Goal: Contribute content: Add original content to the website for others to see

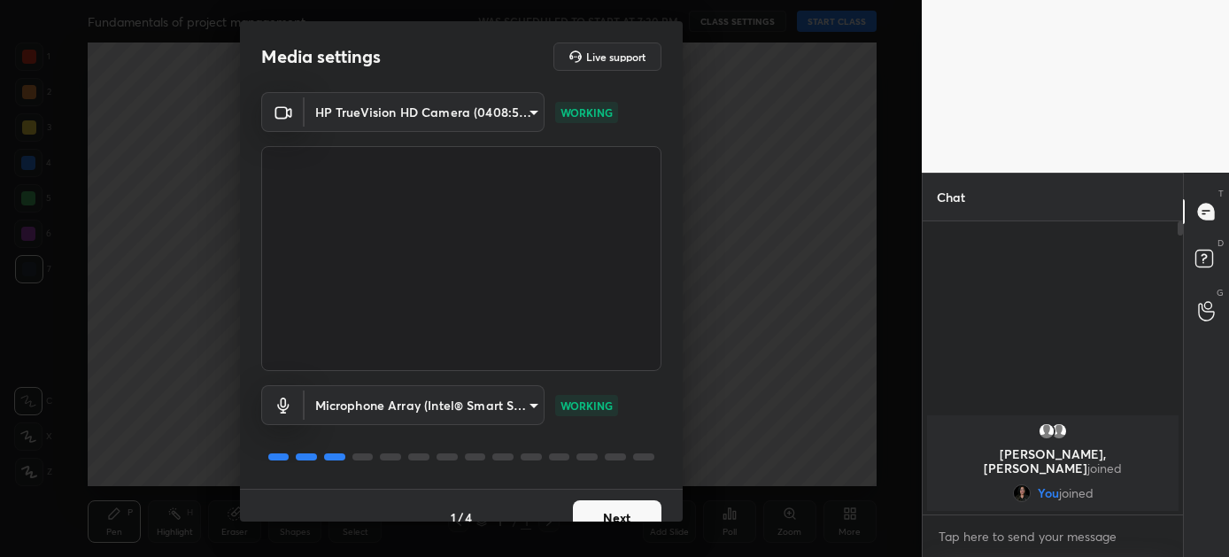
click at [606, 506] on button "Next" at bounding box center [617, 517] width 89 height 35
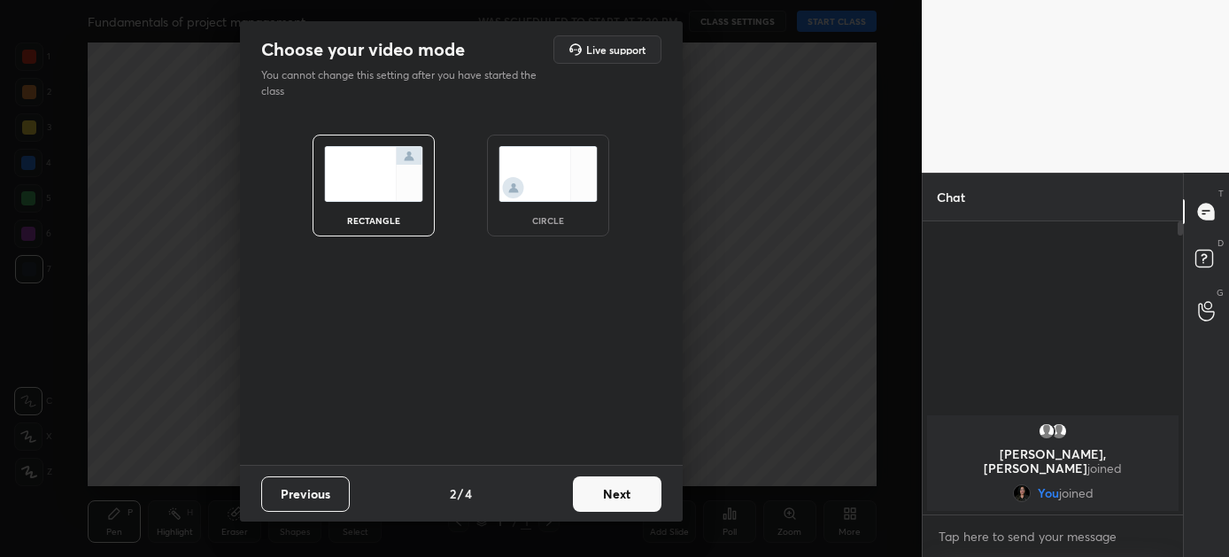
click at [606, 506] on button "Next" at bounding box center [617, 493] width 89 height 35
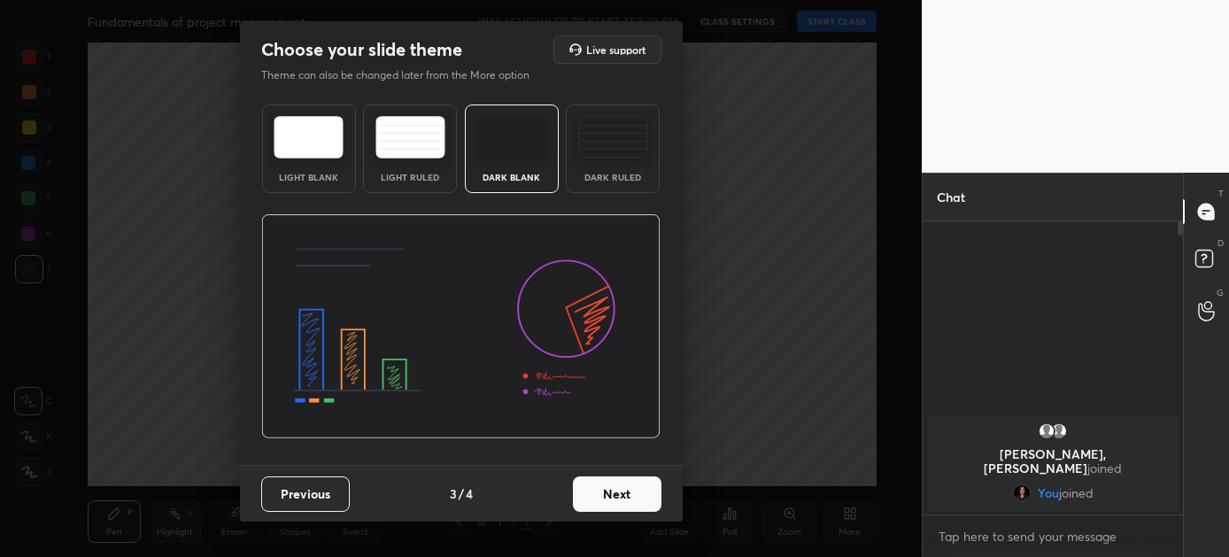
click at [605, 492] on button "Next" at bounding box center [617, 493] width 89 height 35
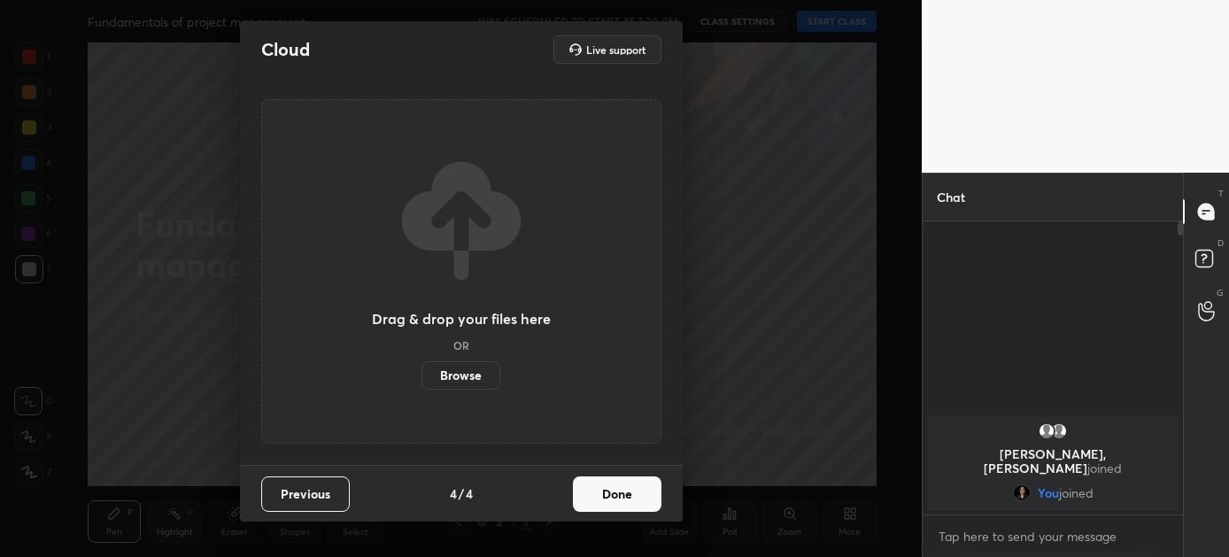
click at [605, 492] on button "Done" at bounding box center [617, 493] width 89 height 35
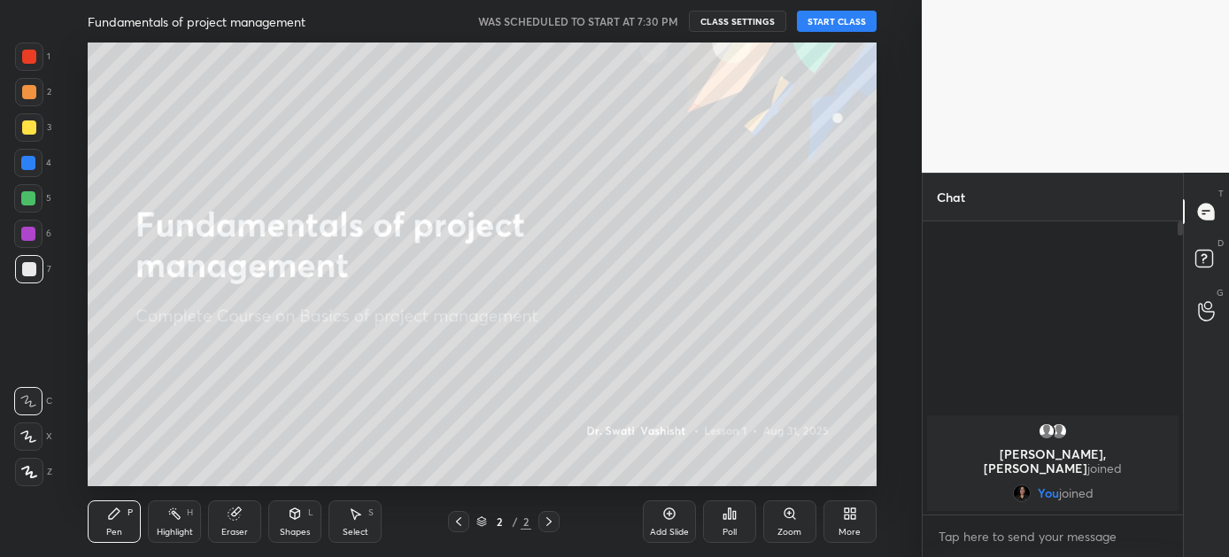
click at [835, 19] on button "START CLASS" at bounding box center [837, 21] width 80 height 21
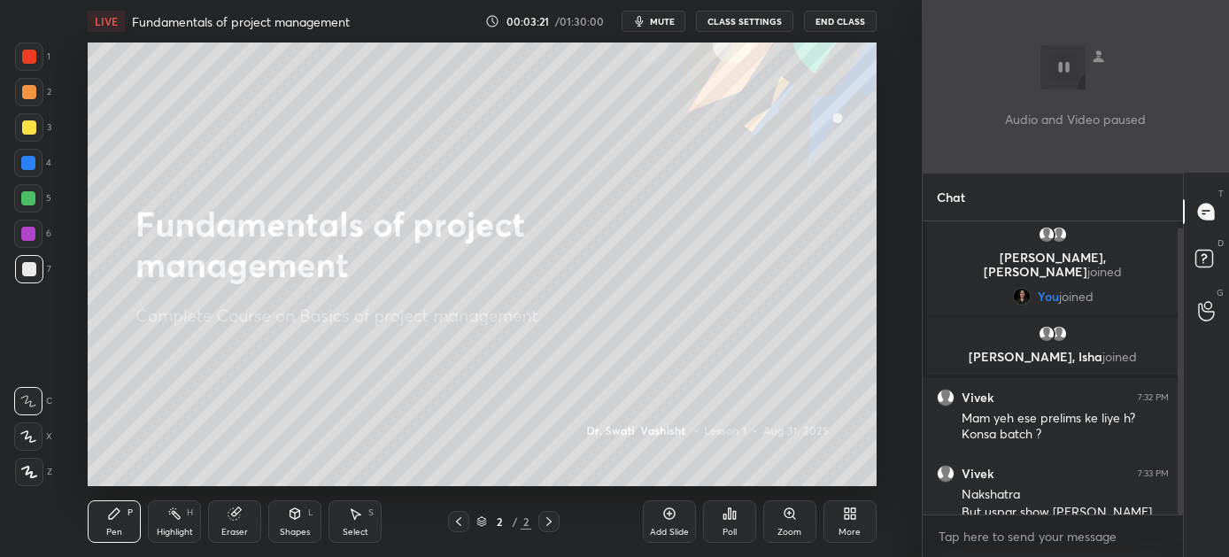
scroll to position [23, 0]
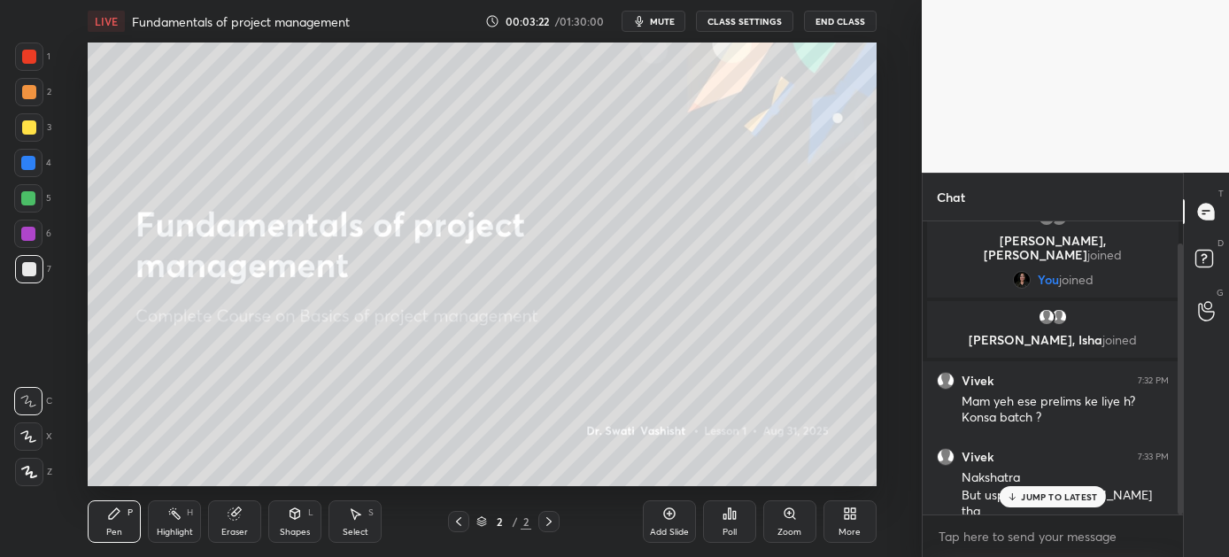
click at [1070, 499] on p "JUMP TO LATEST" at bounding box center [1059, 496] width 76 height 11
click at [847, 518] on icon at bounding box center [846, 516] width 4 height 4
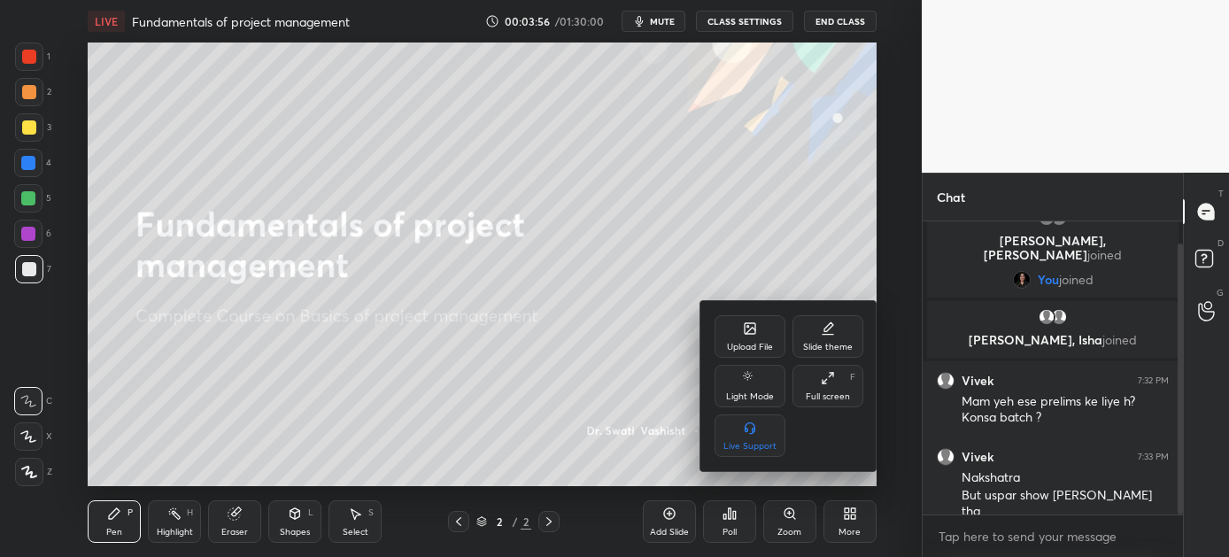
click at [751, 348] on div "Upload File" at bounding box center [750, 347] width 46 height 9
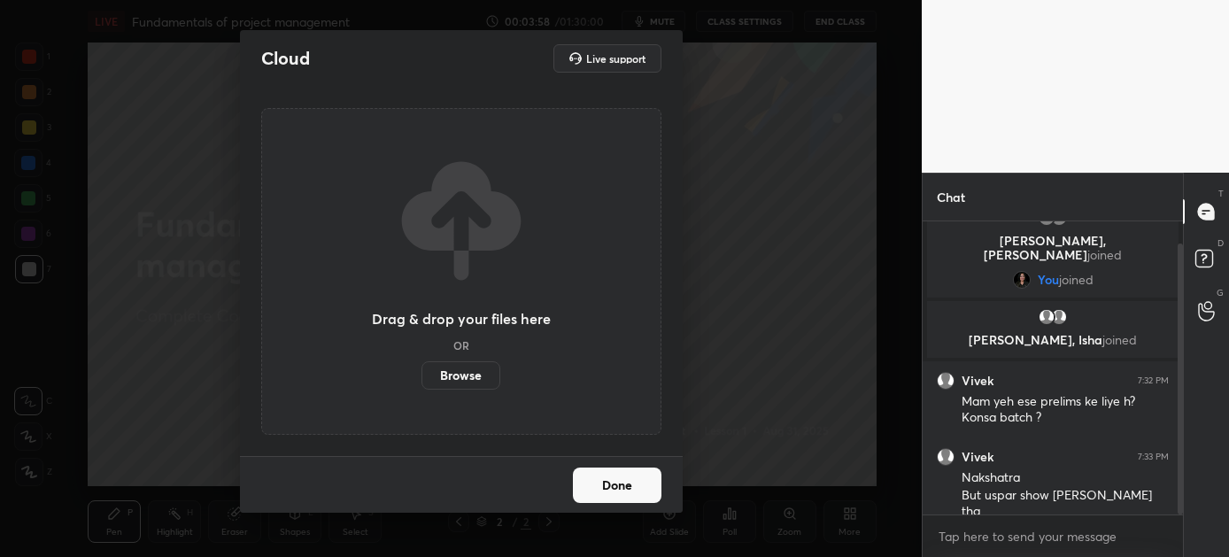
click at [448, 372] on label "Browse" at bounding box center [460, 375] width 79 height 28
click at [421, 372] on input "Browse" at bounding box center [421, 375] width 0 height 28
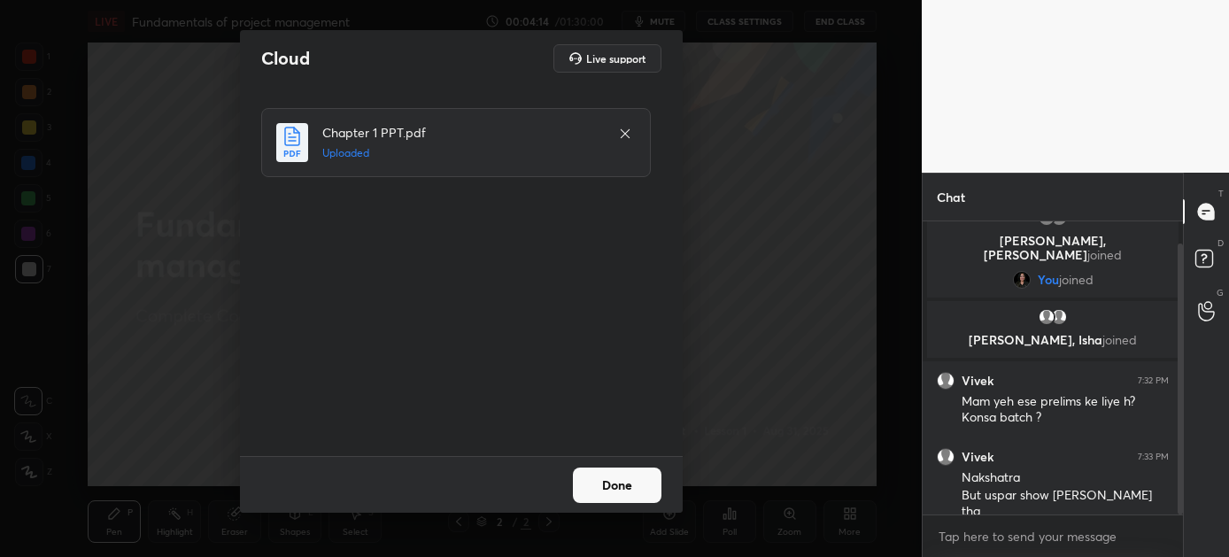
click at [605, 485] on button "Done" at bounding box center [617, 484] width 89 height 35
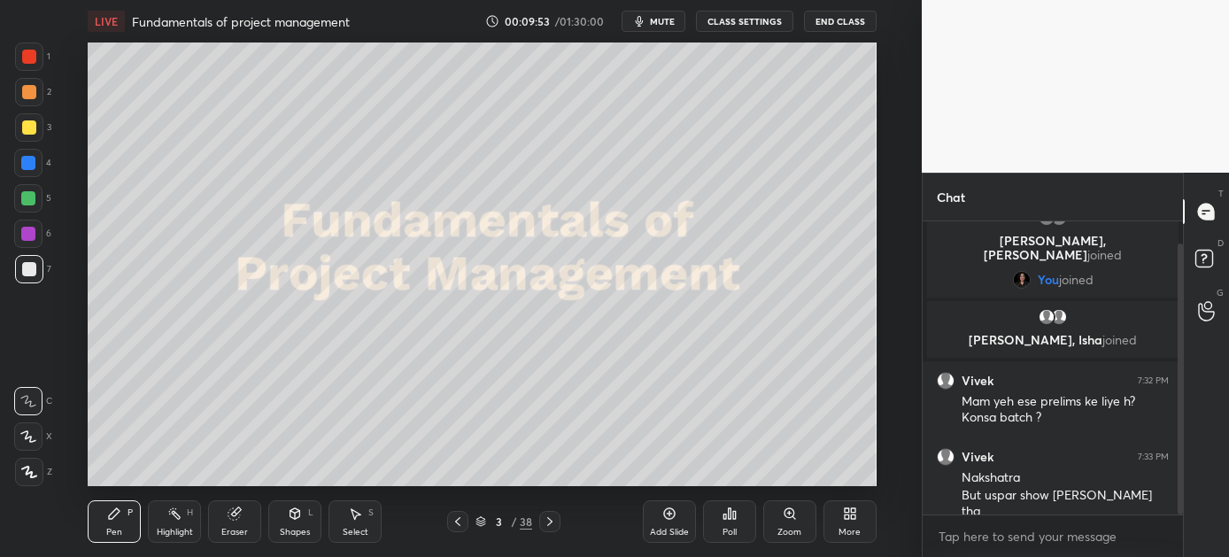
click at [551, 517] on icon at bounding box center [550, 521] width 14 height 14
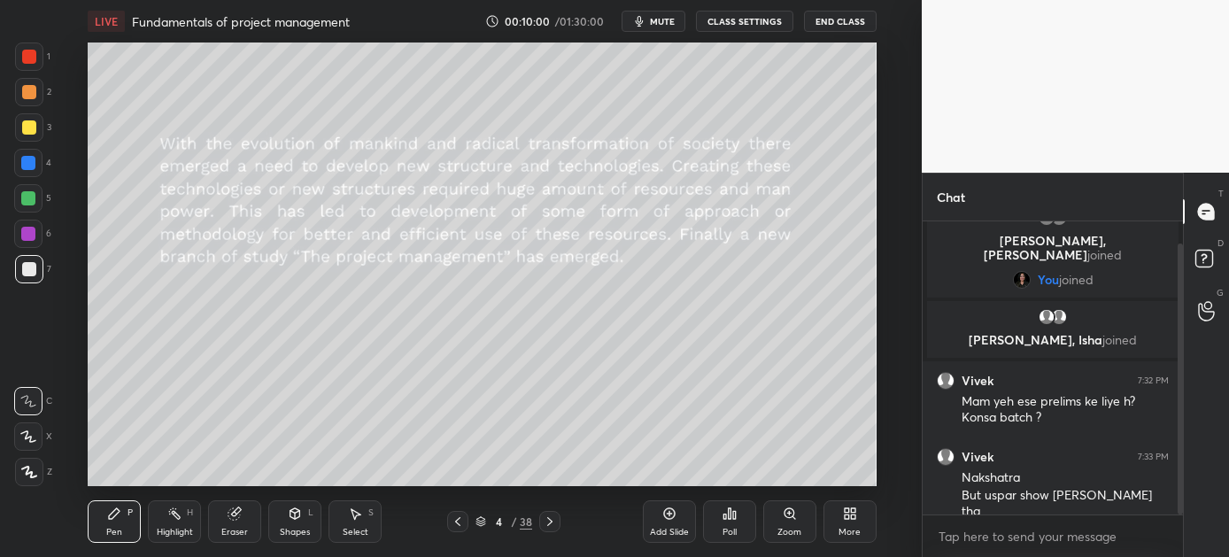
click at [28, 200] on div at bounding box center [28, 198] width 14 height 14
click at [300, 528] on div "Shapes" at bounding box center [295, 532] width 30 height 9
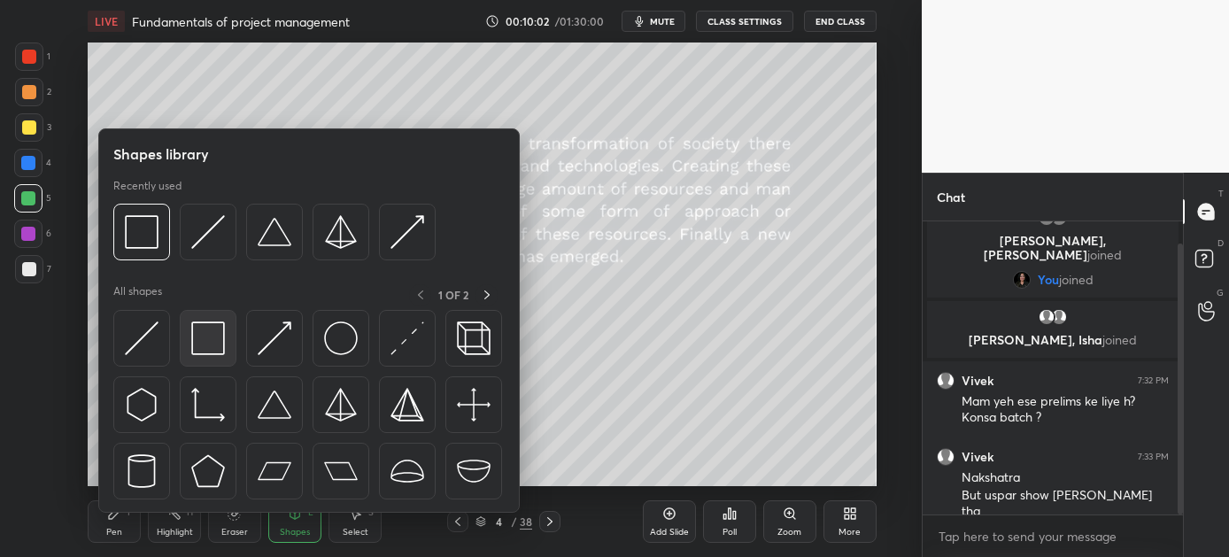
click at [212, 350] on img at bounding box center [208, 338] width 34 height 34
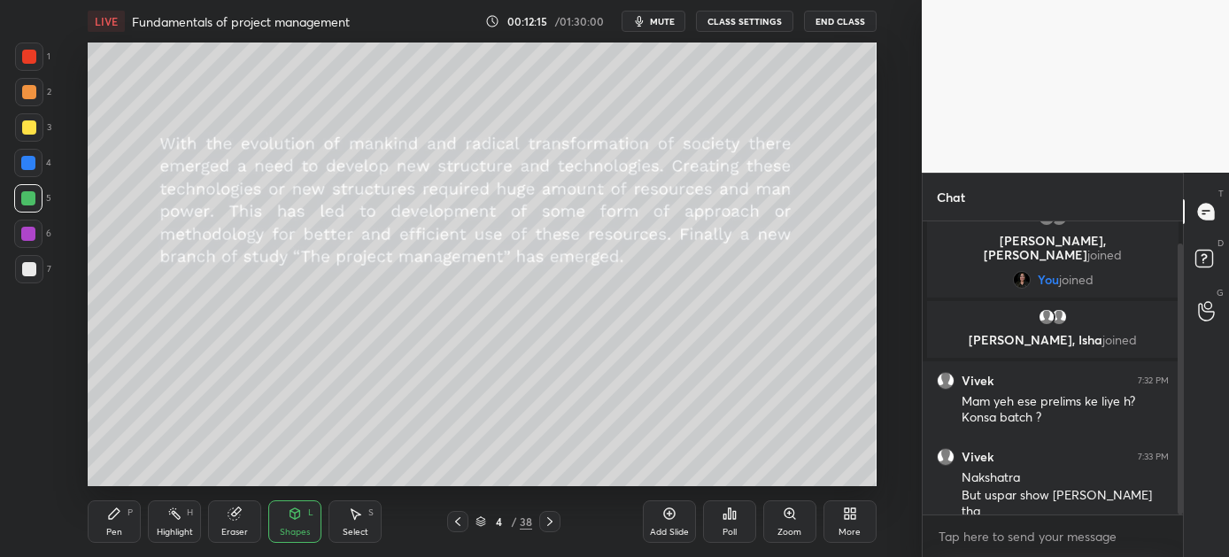
drag, startPoint x: 548, startPoint y: 519, endPoint x: 541, endPoint y: 512, distance: 10.0
click at [547, 519] on icon at bounding box center [550, 521] width 14 height 14
click at [549, 522] on icon at bounding box center [550, 521] width 14 height 14
click at [112, 523] on div "Pen P" at bounding box center [114, 521] width 53 height 42
click at [290, 515] on icon at bounding box center [295, 513] width 10 height 11
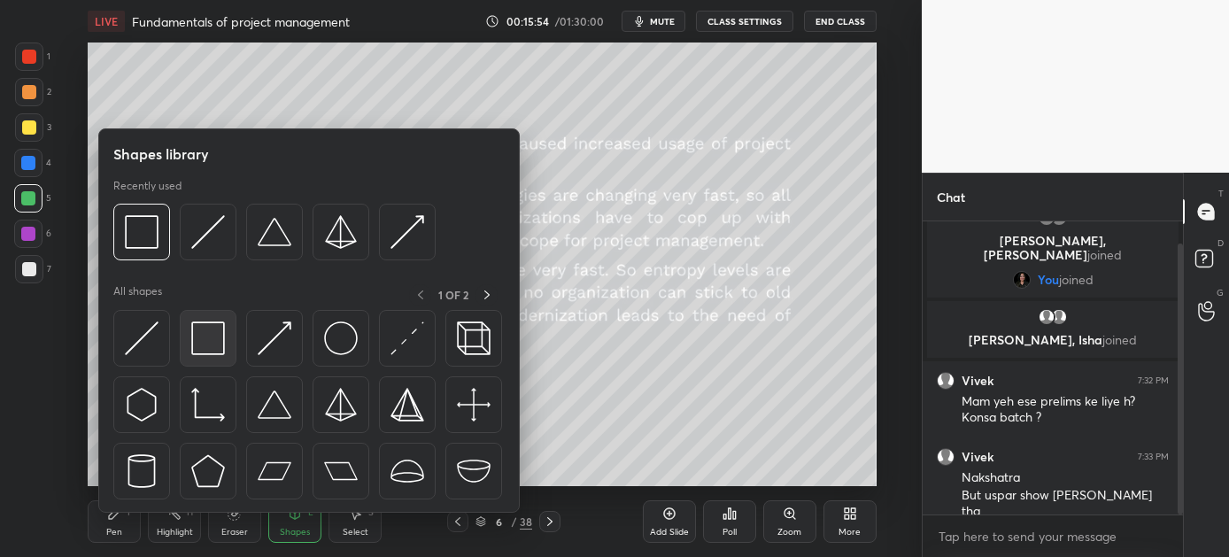
click at [207, 339] on img at bounding box center [208, 338] width 34 height 34
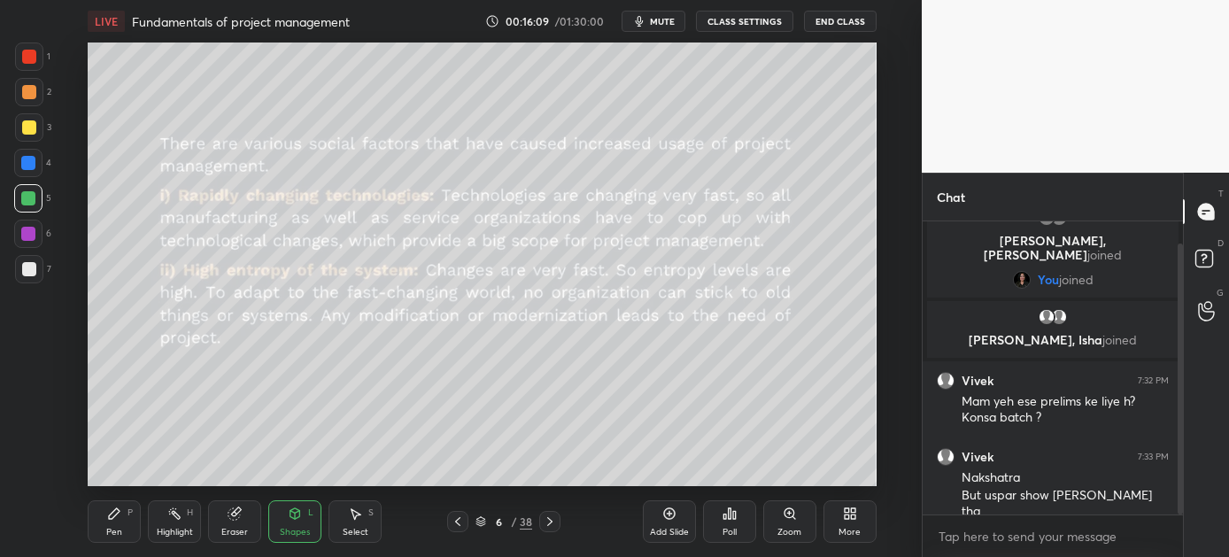
click at [127, 531] on div "Pen P" at bounding box center [114, 521] width 53 height 42
click at [546, 520] on icon at bounding box center [550, 521] width 14 height 14
click at [543, 519] on icon at bounding box center [550, 521] width 14 height 14
click at [302, 514] on div "Shapes L" at bounding box center [294, 521] width 53 height 42
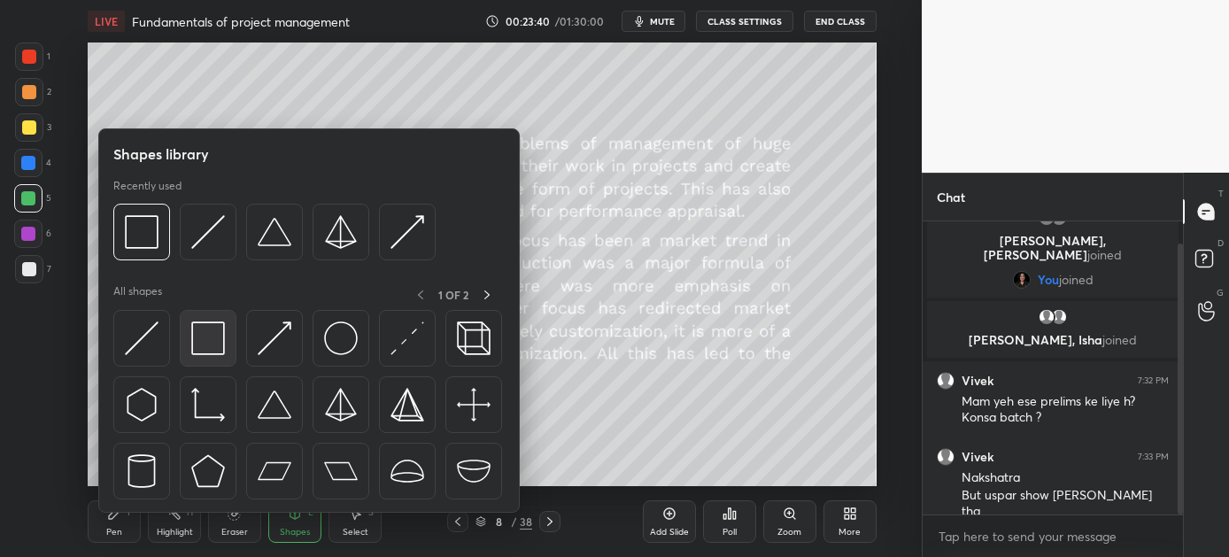
click at [200, 339] on img at bounding box center [208, 338] width 34 height 34
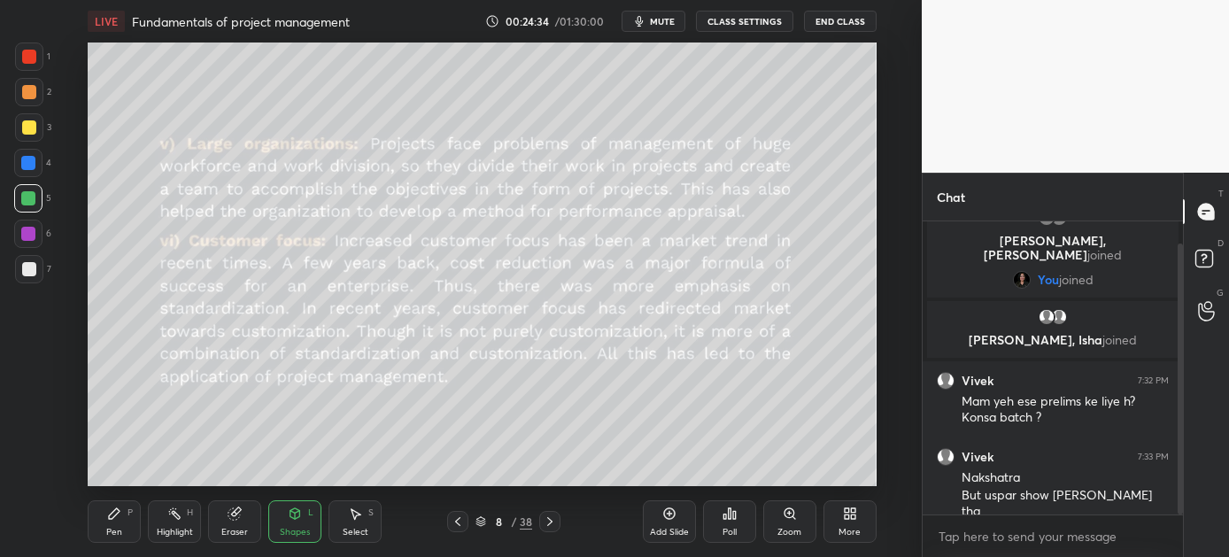
click at [113, 519] on icon at bounding box center [114, 513] width 14 height 14
click at [545, 520] on icon at bounding box center [550, 521] width 14 height 14
click at [298, 519] on div "Shapes L" at bounding box center [294, 521] width 53 height 42
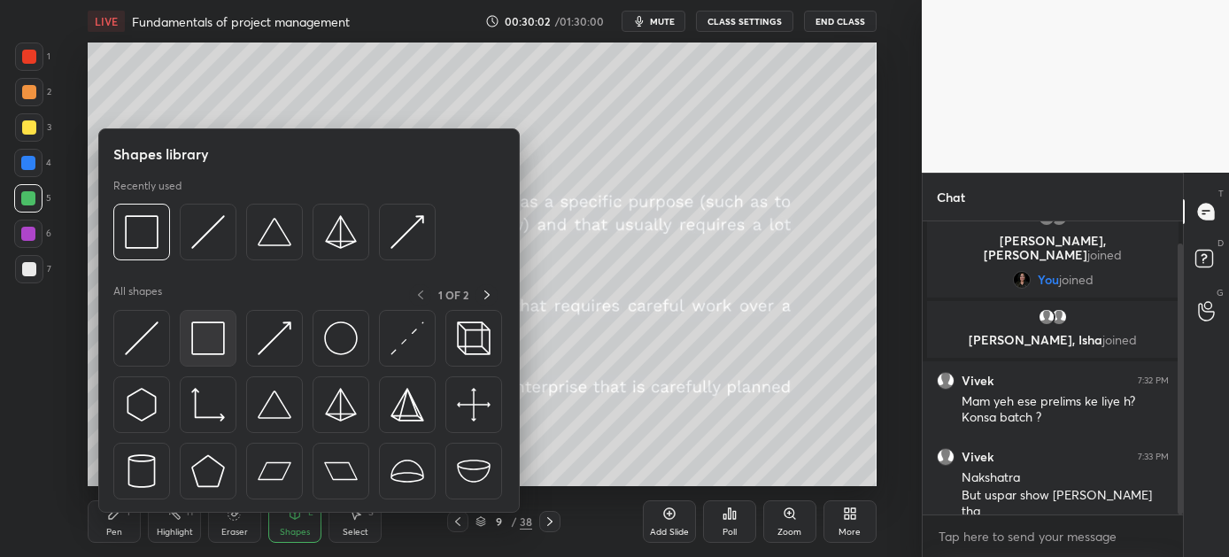
click at [200, 336] on img at bounding box center [208, 338] width 34 height 34
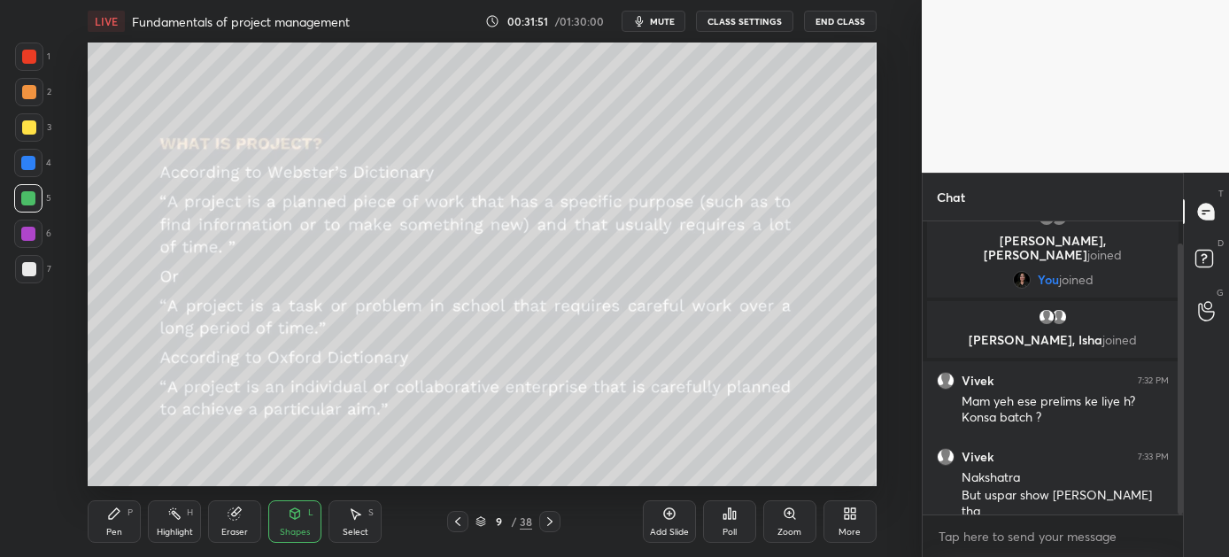
click at [548, 515] on icon at bounding box center [550, 521] width 14 height 14
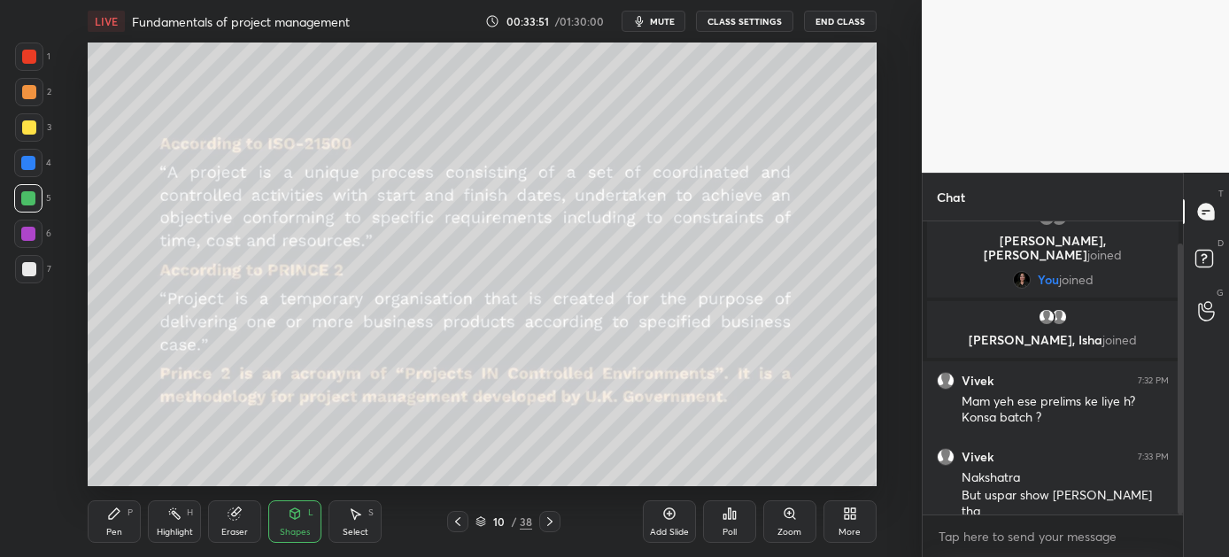
click at [119, 522] on div "Pen P" at bounding box center [114, 521] width 53 height 42
click at [552, 519] on icon at bounding box center [550, 521] width 14 height 14
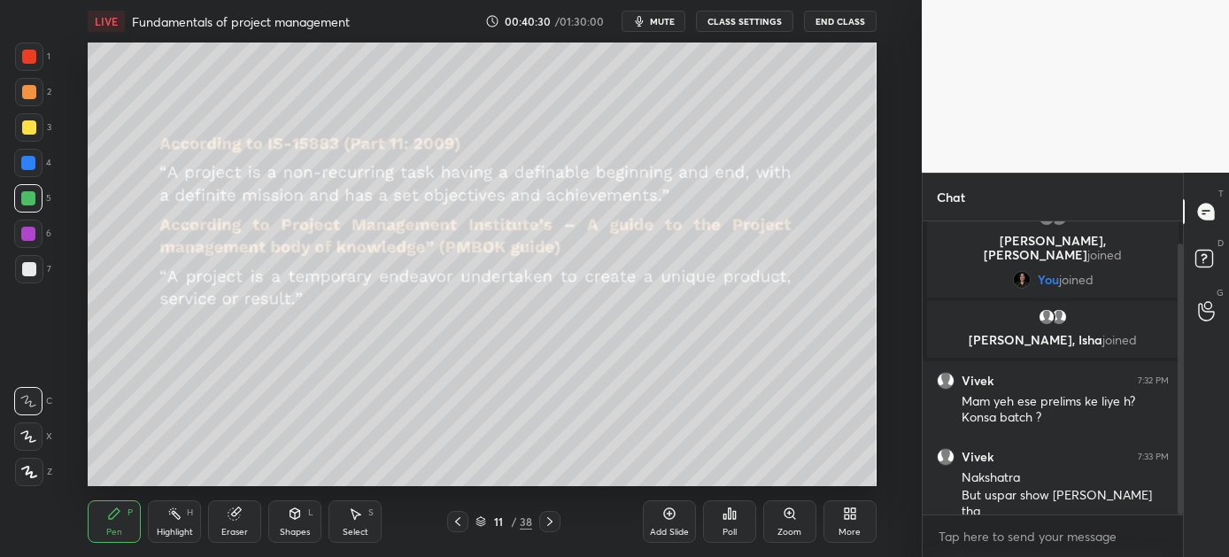
click at [548, 519] on icon at bounding box center [549, 521] width 5 height 9
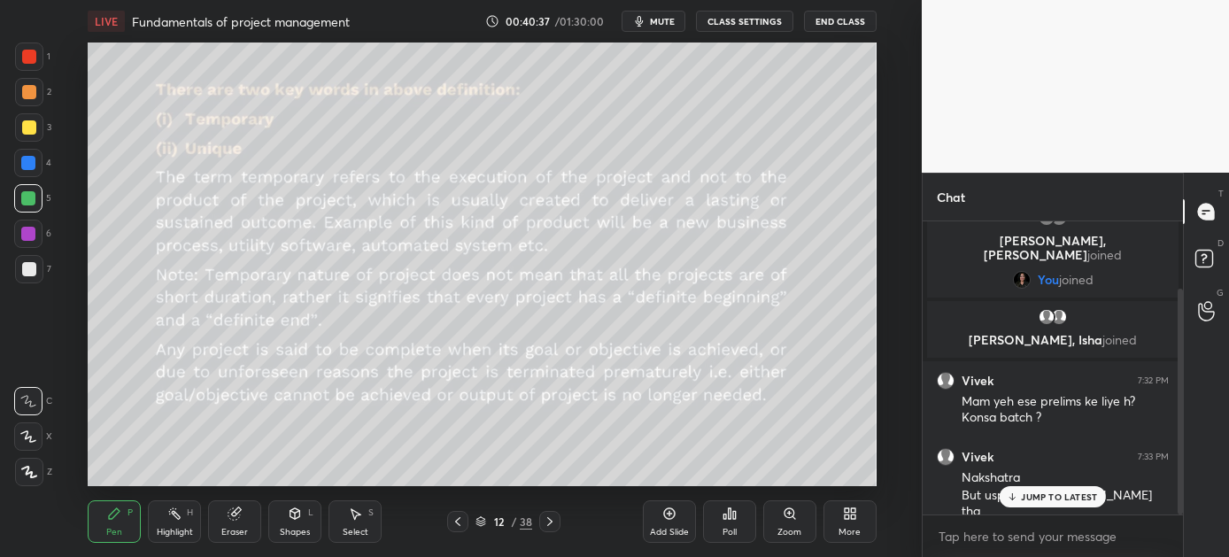
scroll to position [87, 0]
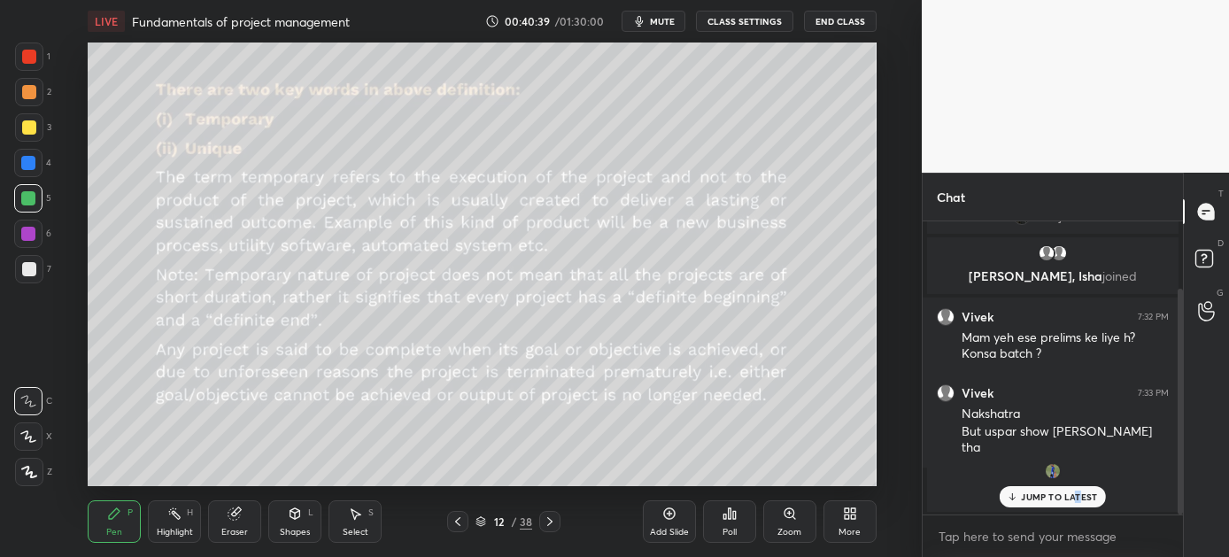
drag, startPoint x: 1076, startPoint y: 492, endPoint x: 1067, endPoint y: 495, distance: 9.2
click at [1075, 492] on p "JUMP TO LATEST" at bounding box center [1059, 496] width 76 height 11
click at [550, 521] on icon at bounding box center [550, 521] width 14 height 14
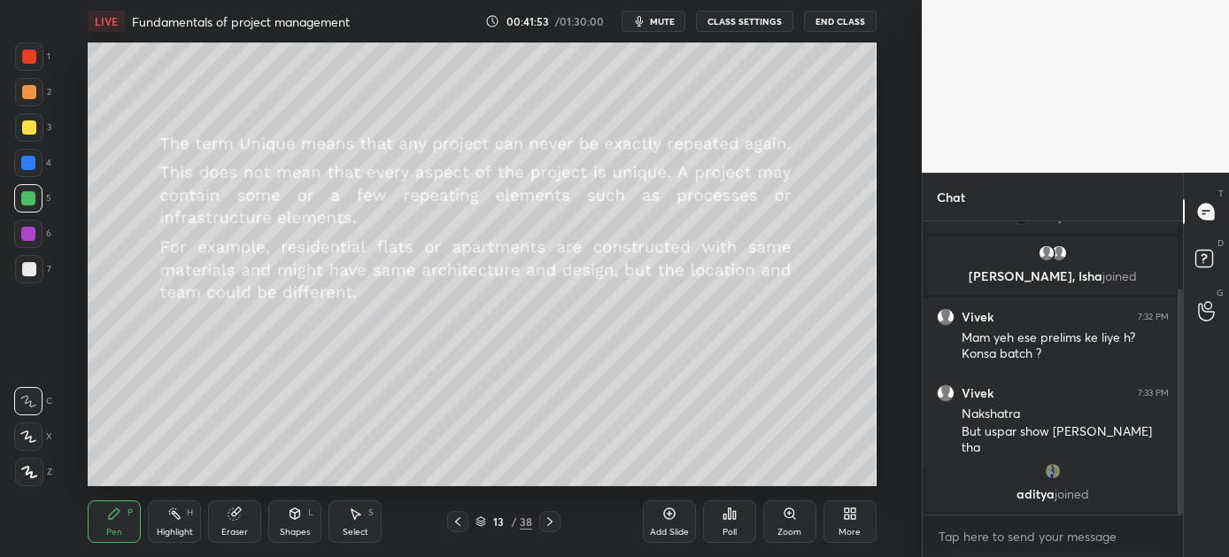
click at [551, 524] on icon at bounding box center [550, 521] width 14 height 14
click at [297, 528] on div "Shapes" at bounding box center [295, 532] width 30 height 9
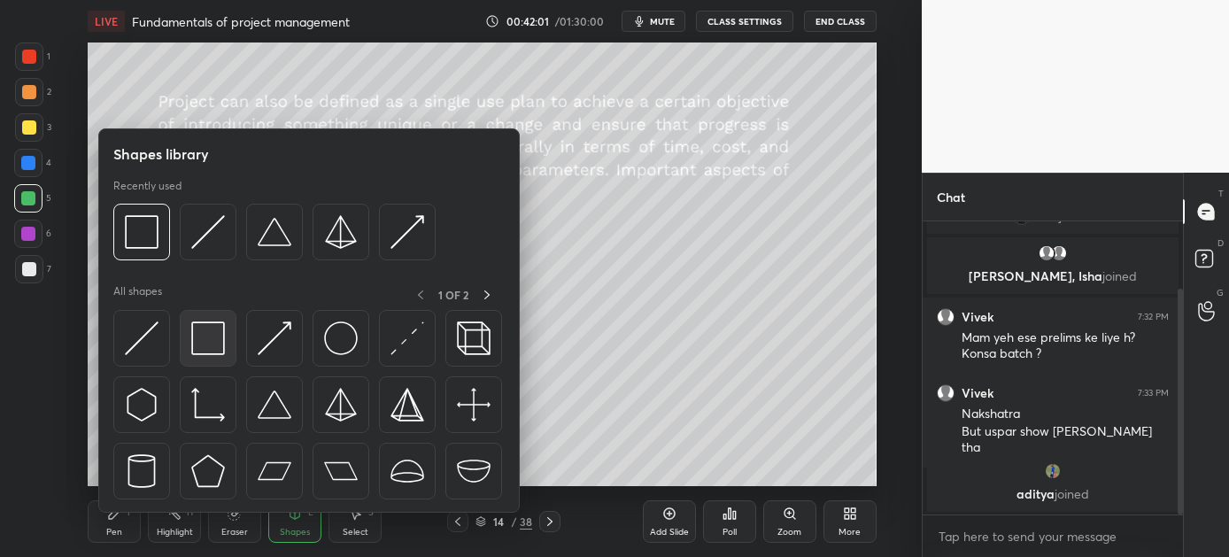
click at [200, 335] on img at bounding box center [208, 338] width 34 height 34
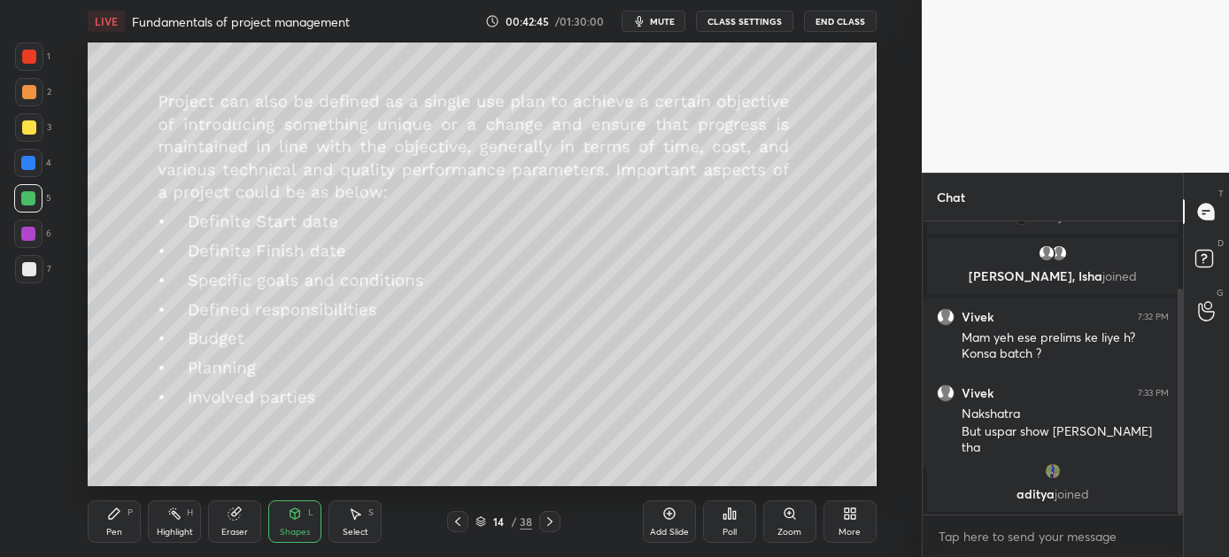
click at [117, 523] on div "Pen P" at bounding box center [114, 521] width 53 height 42
click at [547, 523] on icon at bounding box center [550, 521] width 14 height 14
click at [452, 520] on icon at bounding box center [458, 521] width 14 height 14
click at [828, 17] on button "End Class" at bounding box center [840, 21] width 73 height 21
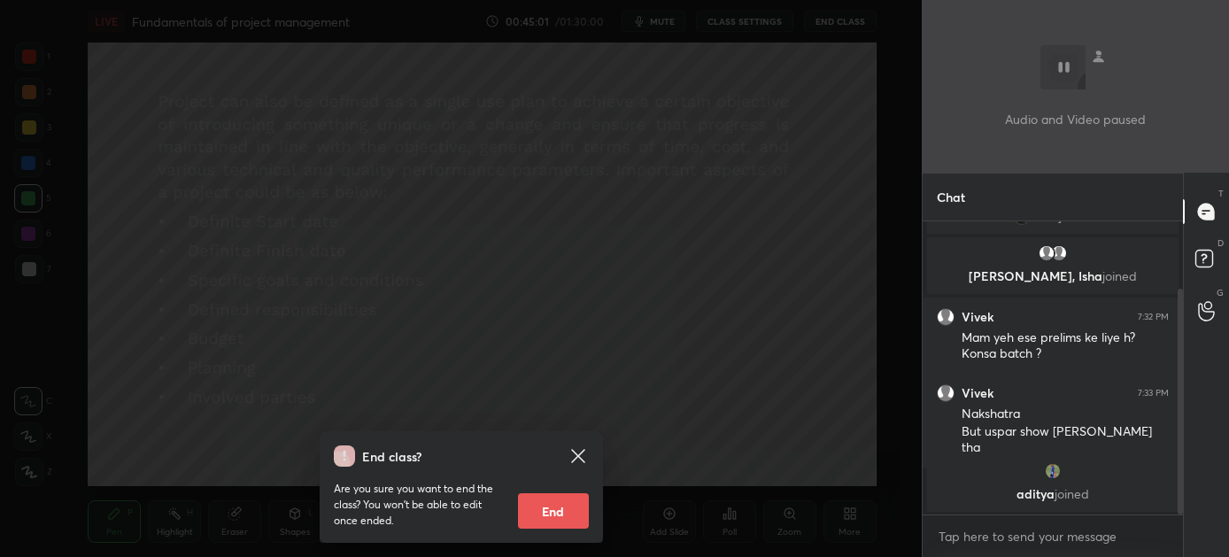
click at [545, 513] on button "End" at bounding box center [553, 510] width 71 height 35
type textarea "x"
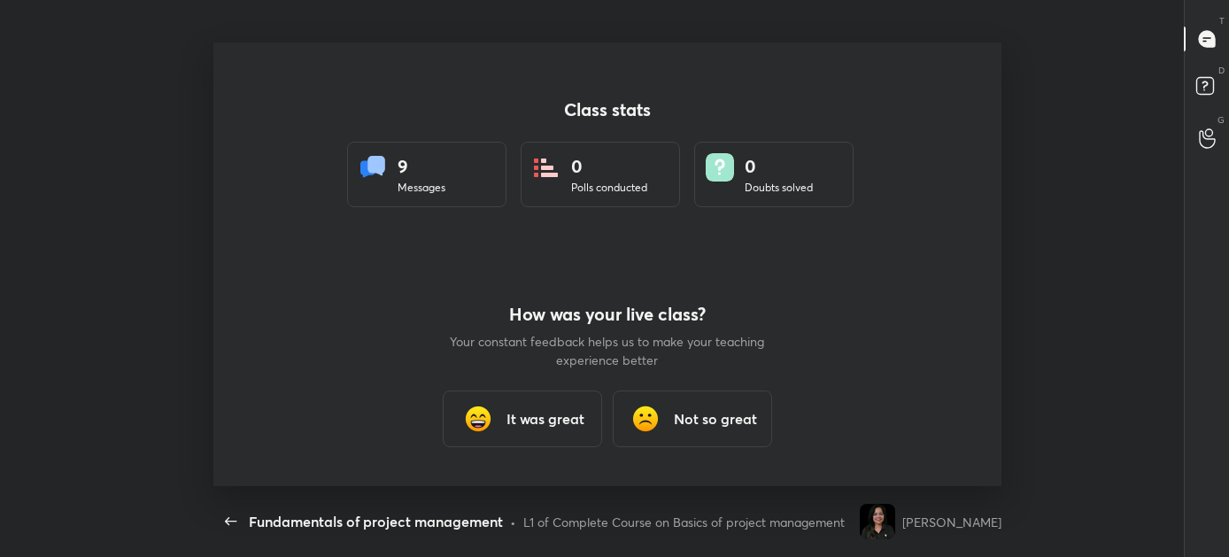
scroll to position [0, 0]
